Goal: Task Accomplishment & Management: Use online tool/utility

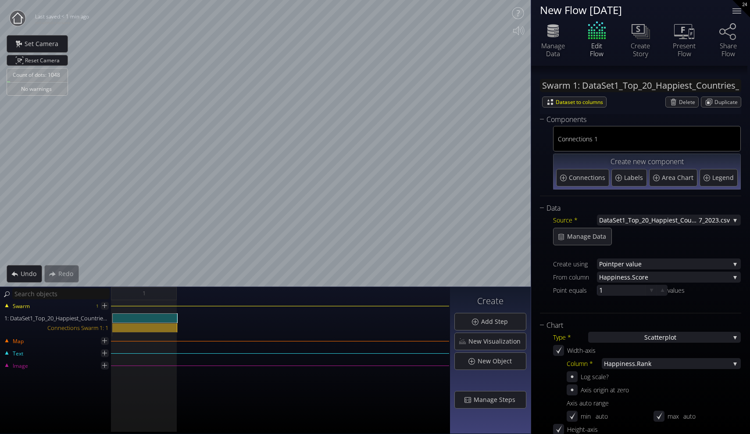
scroll to position [218, 0]
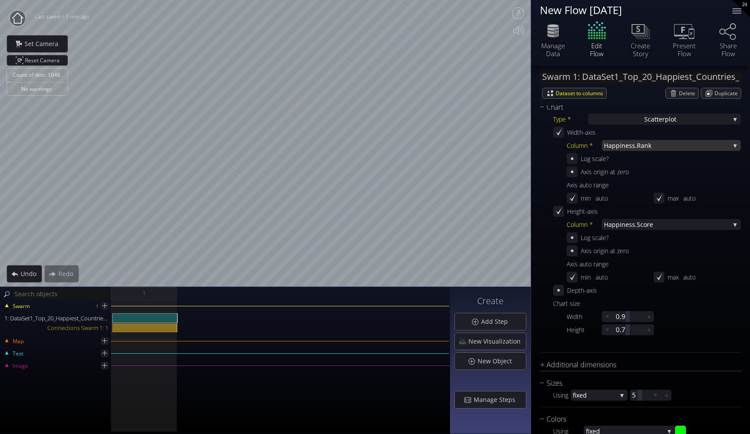
click at [626, 148] on span "iness.Rank" at bounding box center [675, 145] width 110 height 11
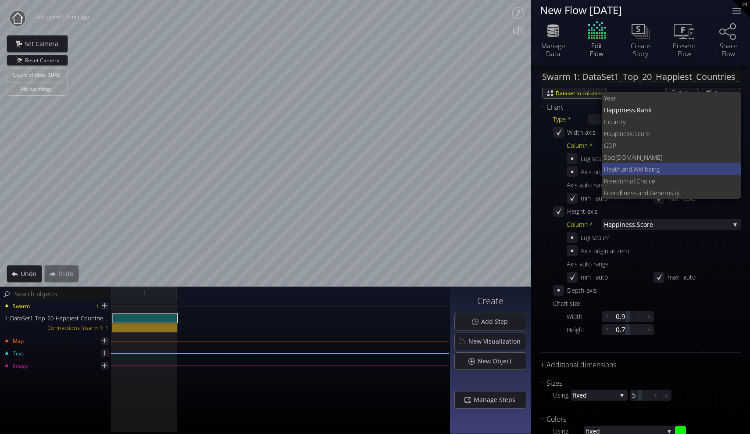
click at [627, 167] on span "Heath.and" at bounding box center [618, 169] width 28 height 12
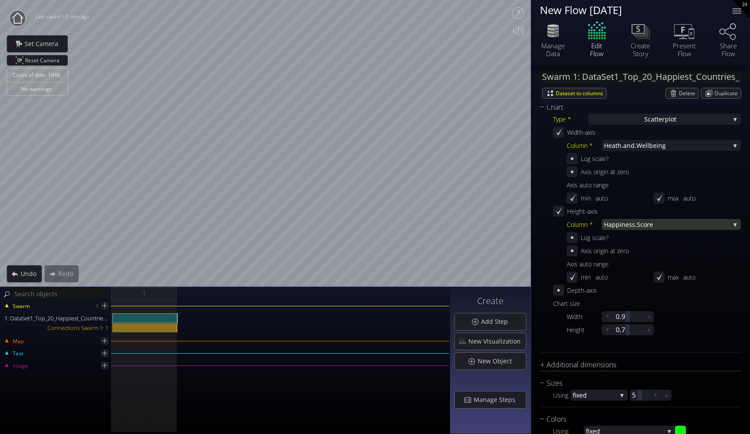
click at [628, 222] on span "ness.Score" at bounding box center [676, 224] width 108 height 11
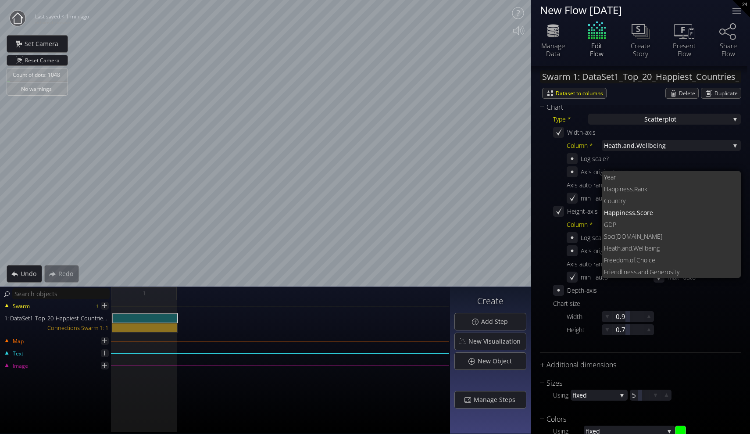
click at [612, 138] on div "Width-axis Column * Heath.and .Wellbeing Year Happ iness.Rank Coun try Happi ne…" at bounding box center [647, 166] width 188 height 79
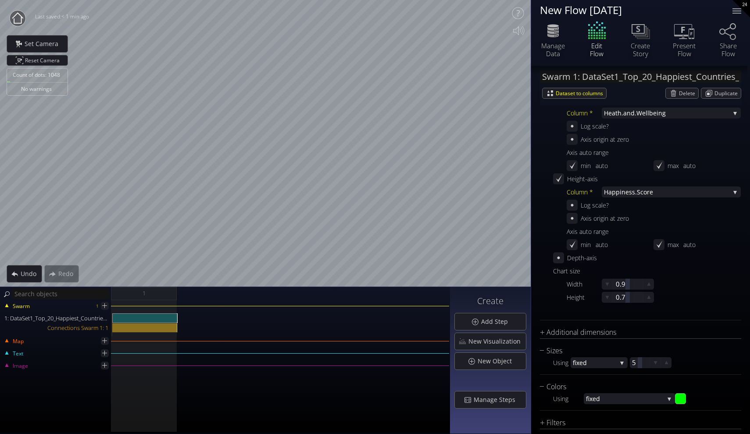
scroll to position [251, 0]
click at [563, 261] on div at bounding box center [558, 256] width 11 height 11
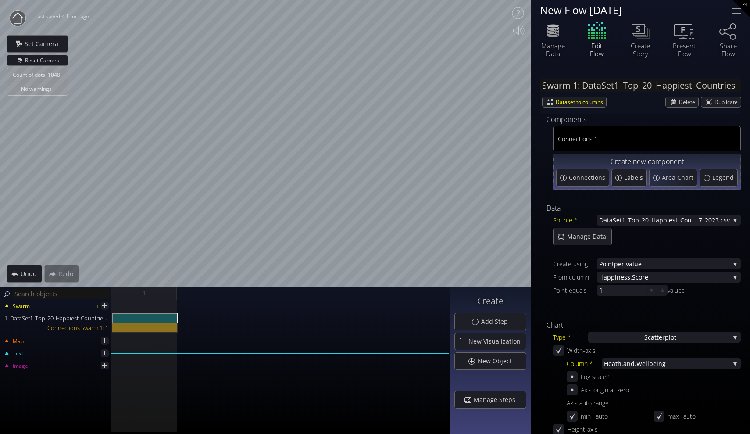
scroll to position [0, 0]
click at [688, 105] on span "Delete" at bounding box center [688, 102] width 19 height 10
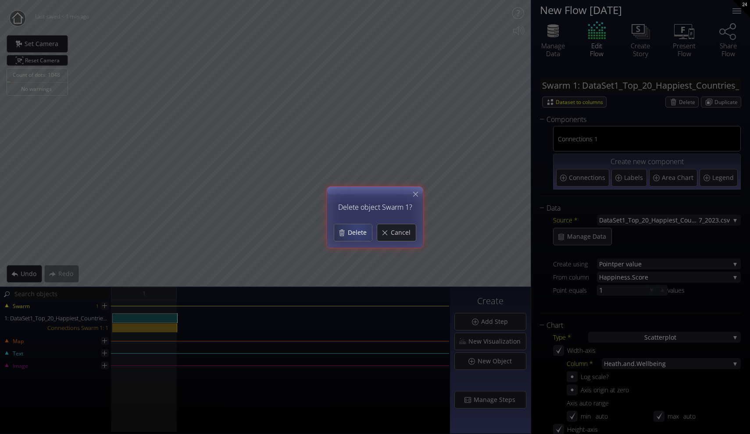
click at [355, 229] on span "Delete" at bounding box center [359, 232] width 25 height 9
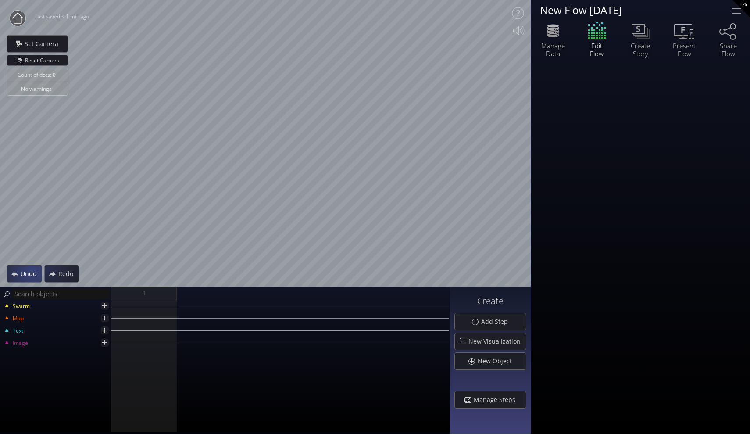
click at [25, 272] on span "Undo" at bounding box center [30, 273] width 21 height 9
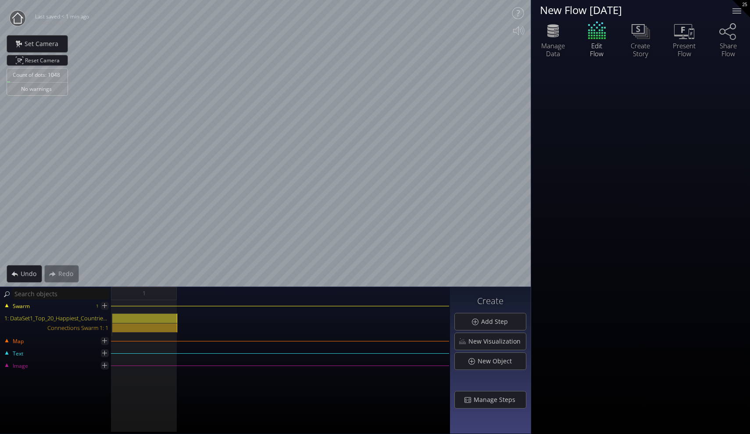
click at [600, 41] on div "Edit Flow" at bounding box center [597, 38] width 44 height 37
click at [593, 35] on div "Edit Flow" at bounding box center [597, 38] width 44 height 37
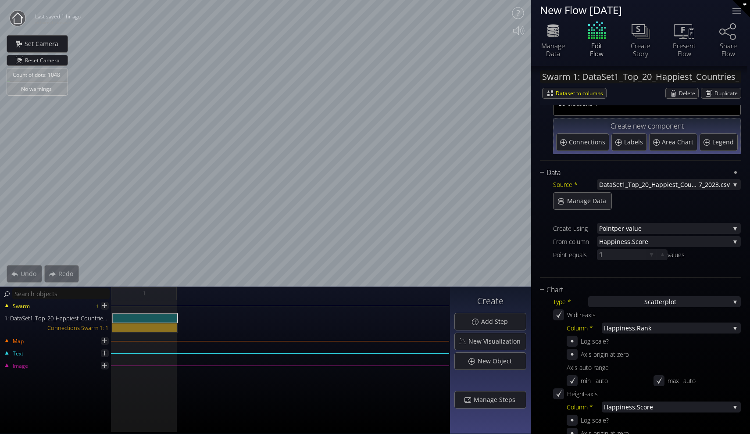
scroll to position [37, 0]
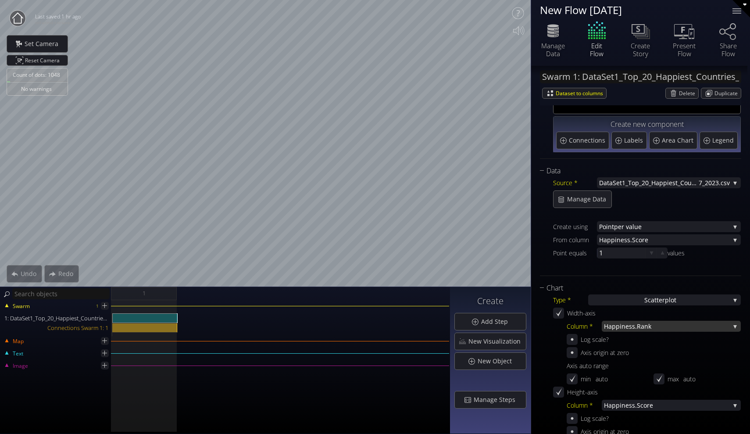
click at [610, 322] on span "Happ" at bounding box center [612, 326] width 16 height 11
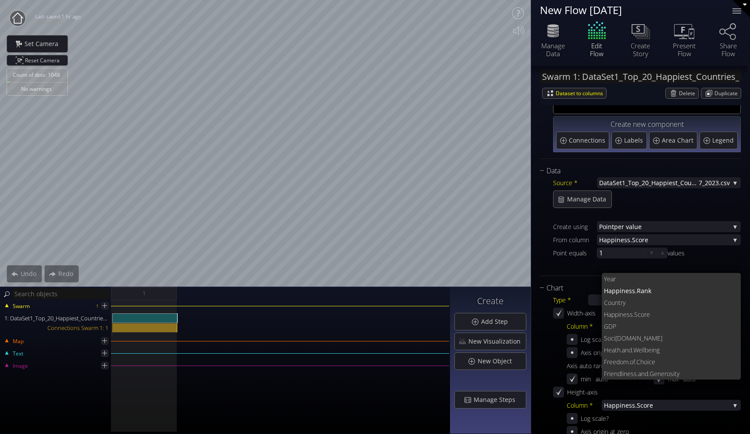
click at [576, 269] on div at bounding box center [647, 266] width 188 height 11
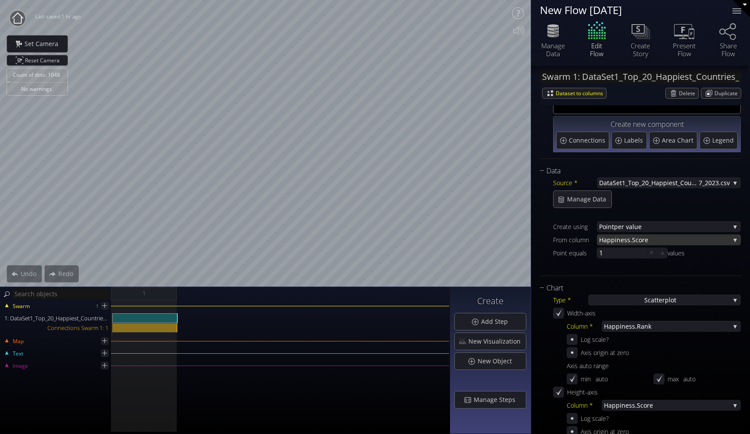
click at [635, 237] on span "ness.Score" at bounding box center [673, 239] width 113 height 11
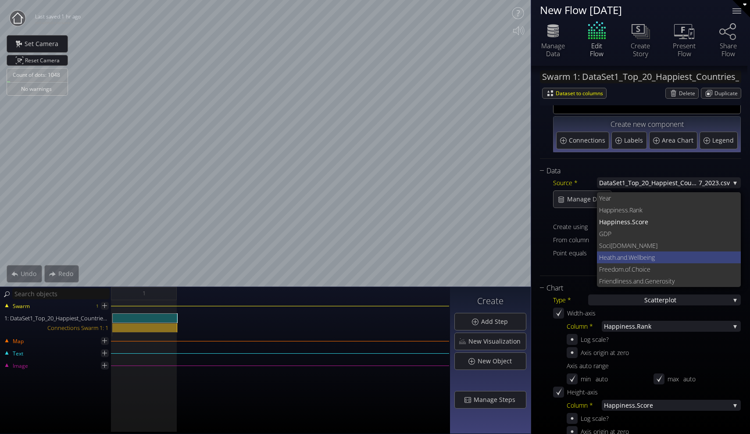
click at [622, 258] on span "Heath.and" at bounding box center [613, 257] width 28 height 12
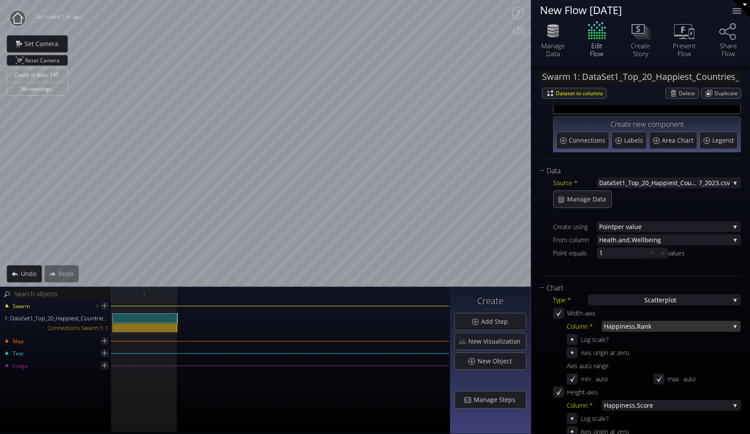
click at [651, 323] on span "iness.Rank" at bounding box center [675, 326] width 110 height 11
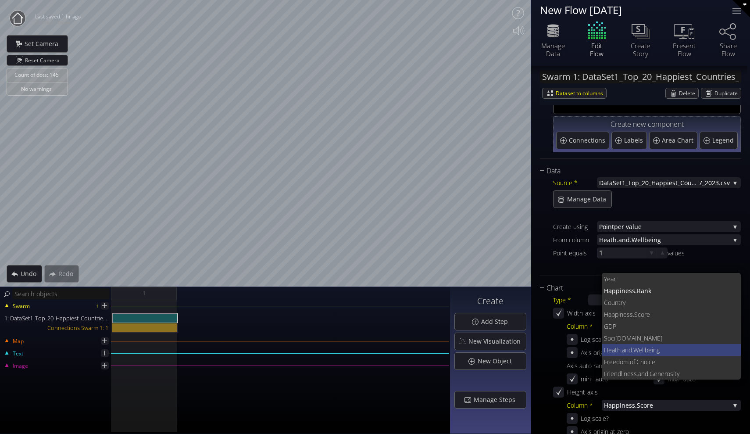
click at [633, 346] on span ".Wellbeing" at bounding box center [683, 350] width 102 height 12
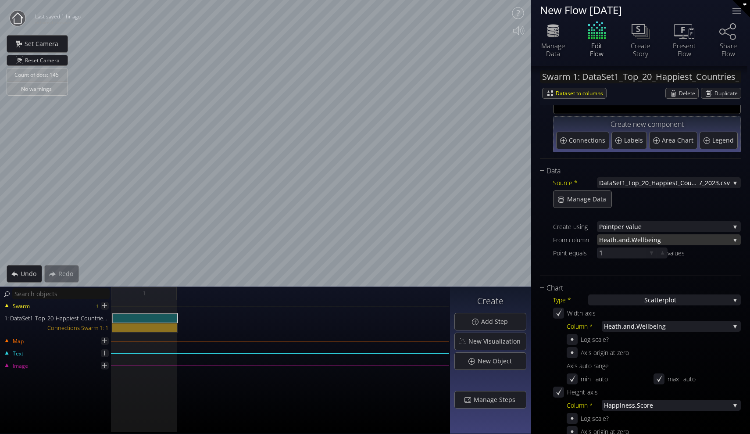
click at [635, 241] on span ".Wellbeing" at bounding box center [680, 239] width 100 height 11
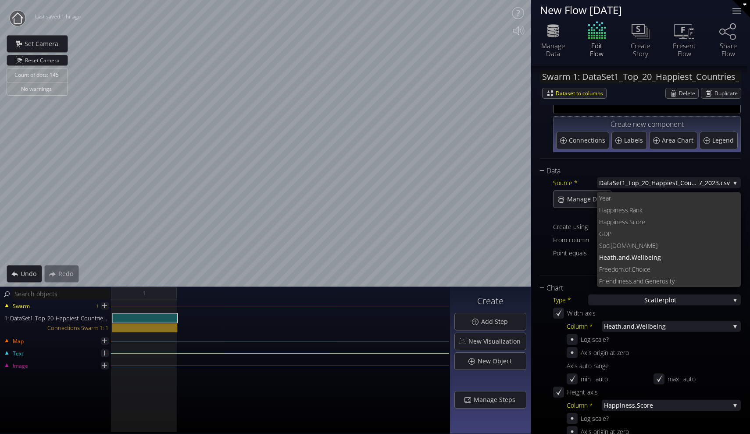
scroll to position [0, 0]
click at [636, 204] on span "iness.Rank" at bounding box center [674, 210] width 121 height 12
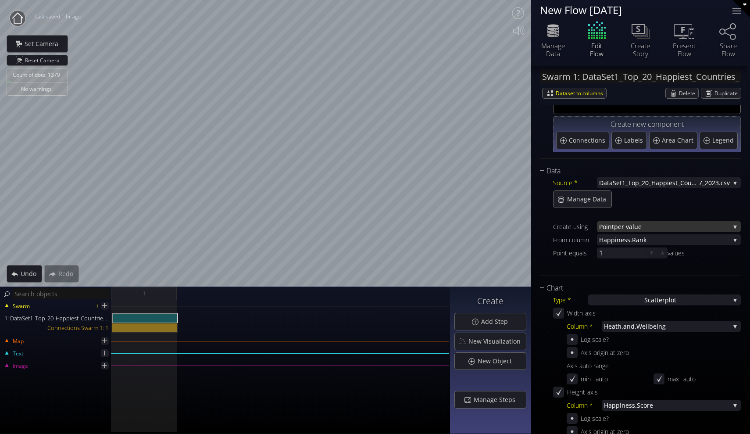
click at [650, 228] on span "per value" at bounding box center [672, 226] width 116 height 11
click at [636, 220] on span "nt per row" at bounding box center [671, 221] width 127 height 12
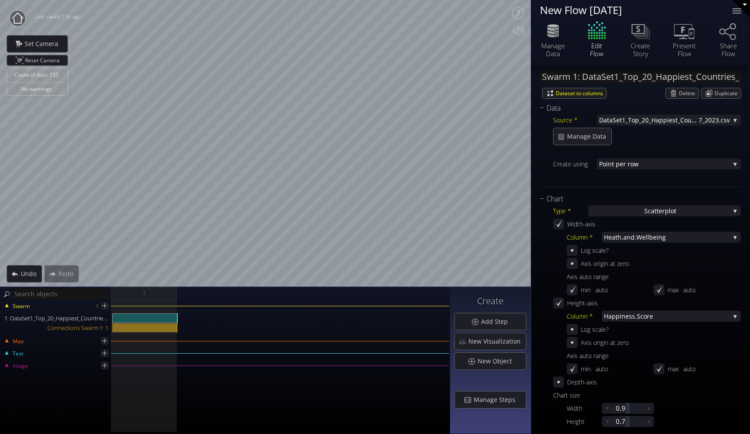
scroll to position [100, 0]
click at [556, 385] on icon at bounding box center [558, 381] width 7 height 7
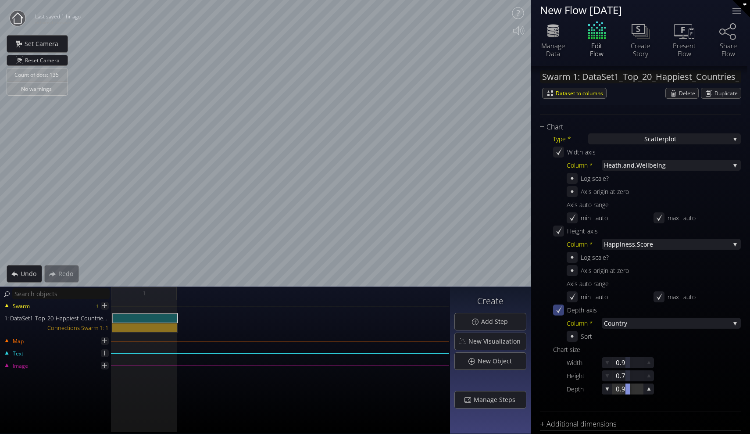
scroll to position [172, 0]
click at [665, 322] on span "try" at bounding box center [674, 323] width 111 height 11
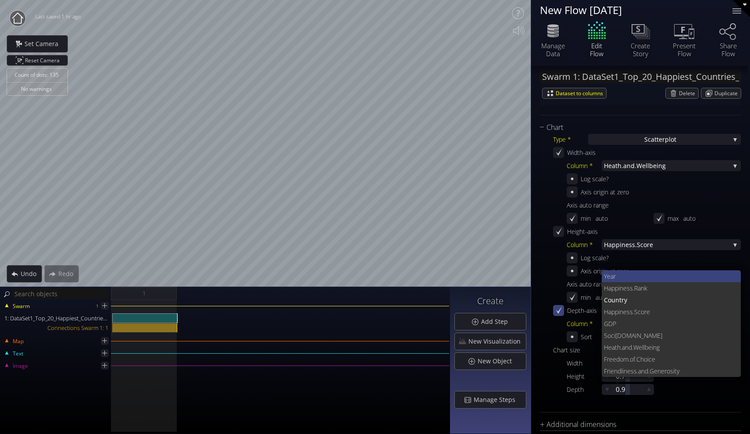
click at [624, 278] on span "Year" at bounding box center [669, 276] width 130 height 12
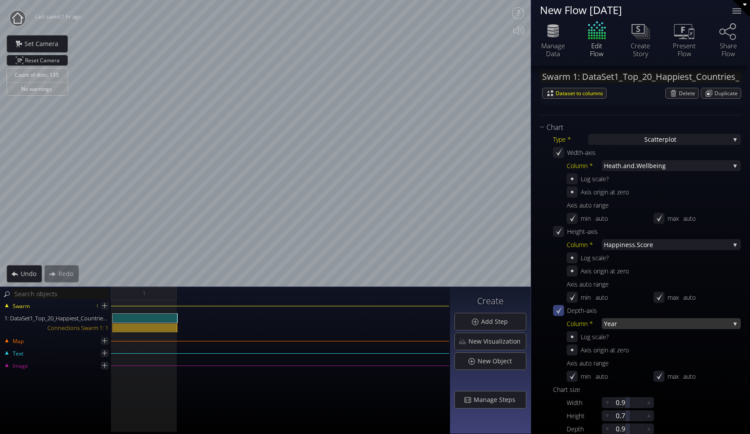
click at [612, 326] on span "Year" at bounding box center [667, 323] width 126 height 11
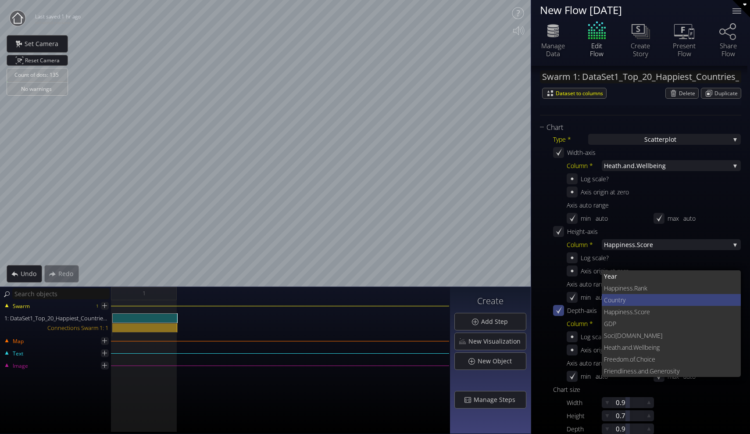
click at [619, 300] on span "try" at bounding box center [677, 300] width 116 height 12
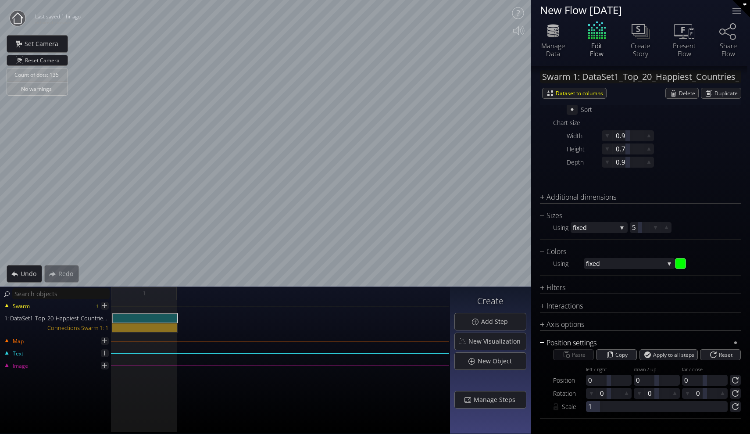
scroll to position [399, 0]
